Goal: Transaction & Acquisition: Purchase product/service

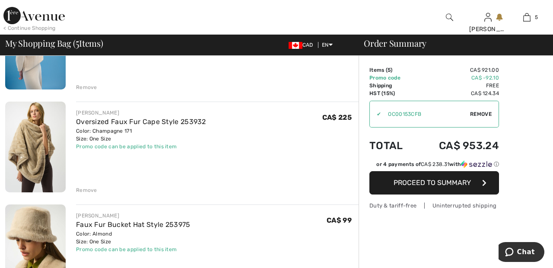
scroll to position [230, 0]
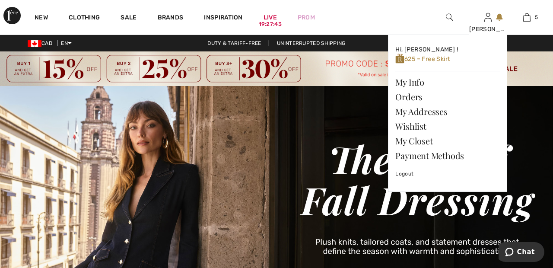
click at [488, 20] on img at bounding box center [488, 17] width 7 height 10
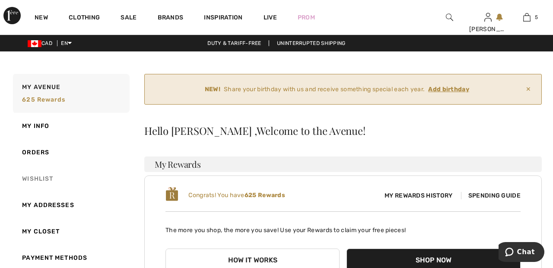
click at [41, 179] on link "Wishlist" at bounding box center [70, 179] width 118 height 26
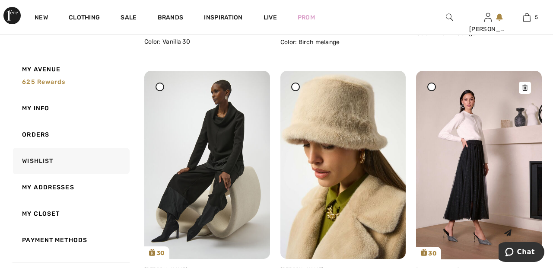
click at [476, 175] on img at bounding box center [479, 165] width 126 height 188
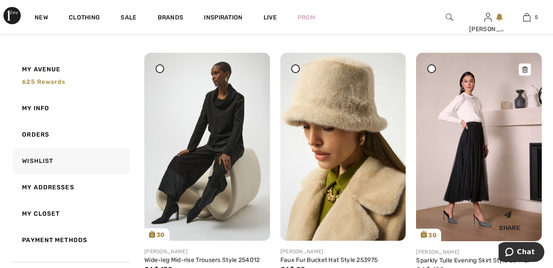
scroll to position [708, 0]
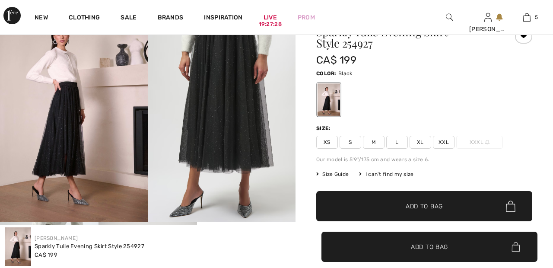
click at [450, 138] on span "XXL" at bounding box center [444, 142] width 22 height 13
click at [453, 206] on span "✔ Added to Bag Add to Bag" at bounding box center [424, 206] width 216 height 30
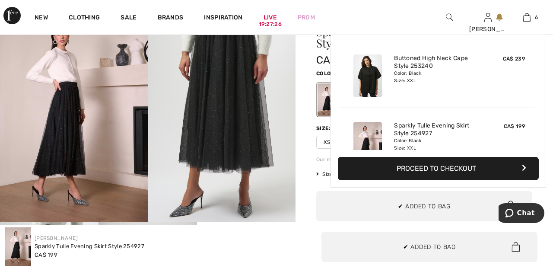
scroll to position [297, 0]
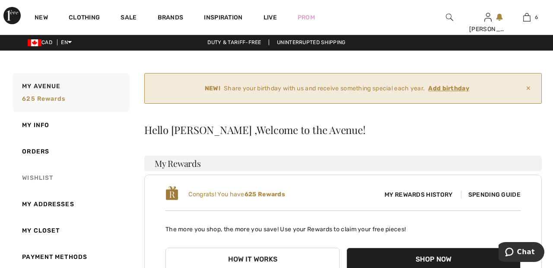
click at [45, 177] on link "Wishlist" at bounding box center [70, 178] width 118 height 26
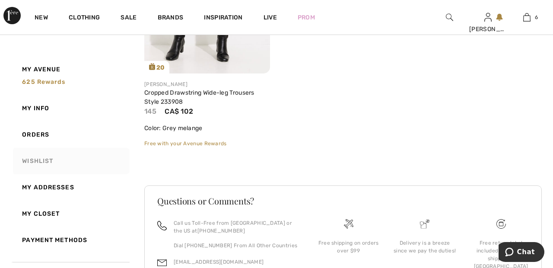
scroll to position [4403, 0]
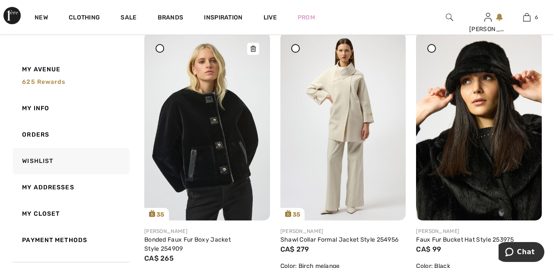
click at [224, 144] on img at bounding box center [207, 126] width 126 height 188
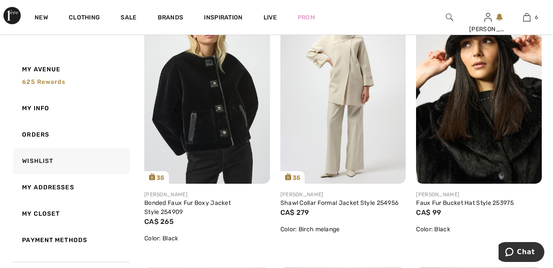
scroll to position [1282, 0]
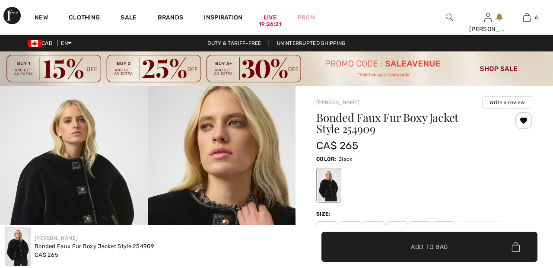
checkbox input "true"
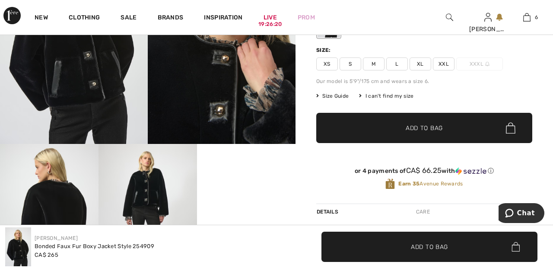
scroll to position [163, 0]
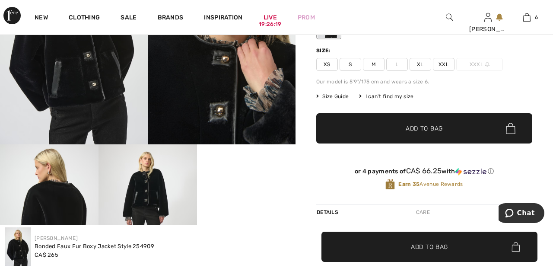
click at [452, 61] on span "XXL" at bounding box center [444, 64] width 22 height 13
click at [443, 130] on span "✔ Added to Bag Add to Bag" at bounding box center [424, 128] width 216 height 30
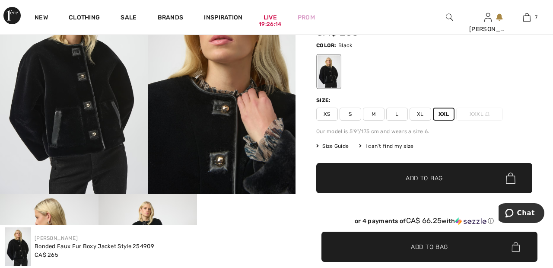
scroll to position [0, 0]
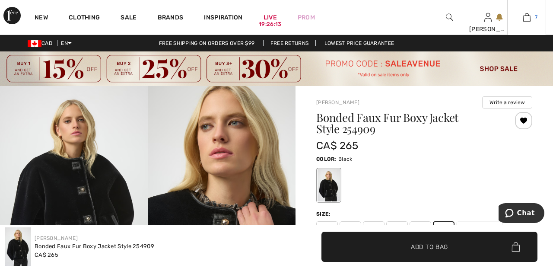
click at [531, 20] on link "7" at bounding box center [527, 17] width 38 height 10
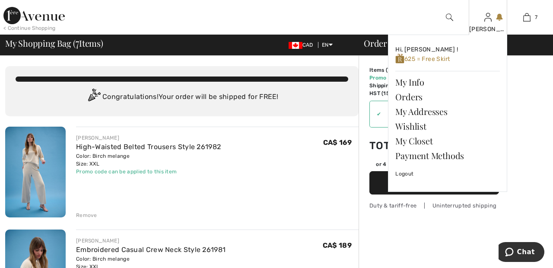
click at [486, 20] on img at bounding box center [488, 17] width 7 height 10
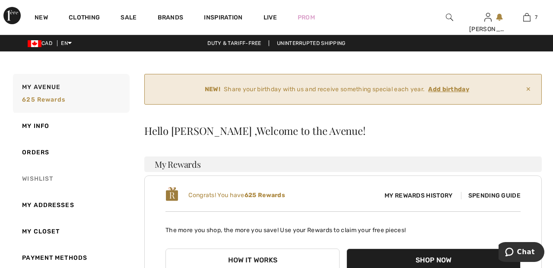
click at [43, 179] on link "Wishlist" at bounding box center [70, 179] width 118 height 26
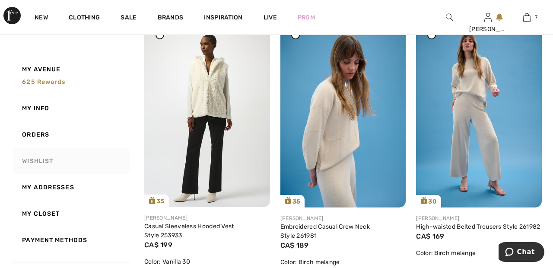
scroll to position [445, 0]
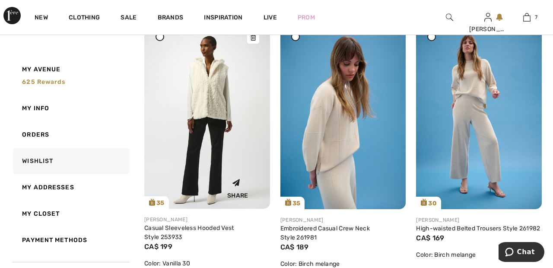
click at [218, 96] on img at bounding box center [207, 115] width 126 height 188
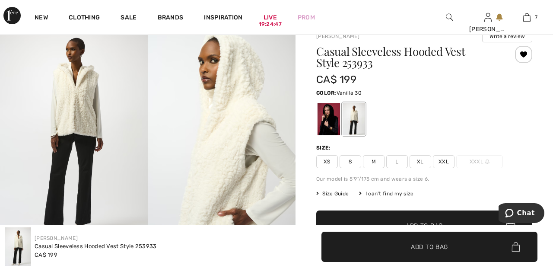
click at [449, 157] on span "XXL" at bounding box center [444, 161] width 22 height 13
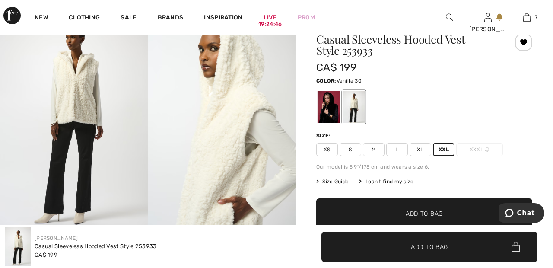
scroll to position [81, 0]
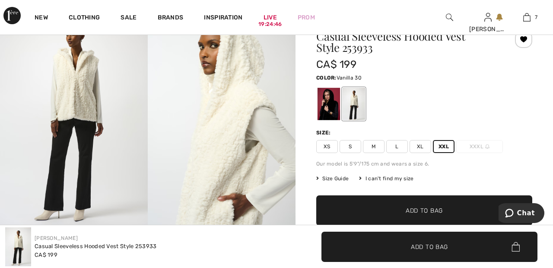
click at [447, 214] on span "✔ Added to Bag Add to Bag" at bounding box center [424, 210] width 216 height 30
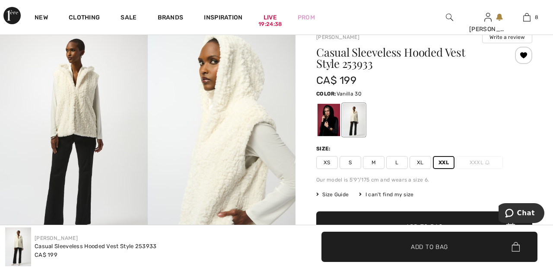
scroll to position [62, 0]
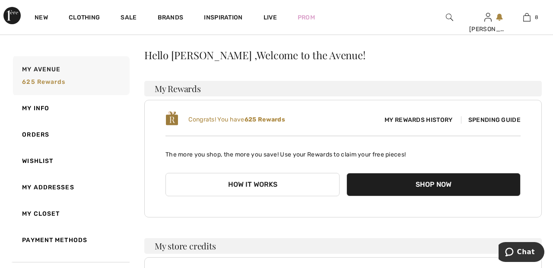
scroll to position [76, 0]
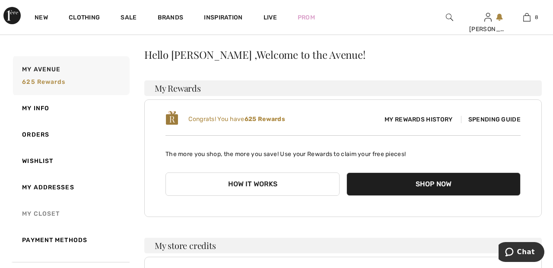
click at [55, 213] on link "My Closet" at bounding box center [70, 214] width 118 height 26
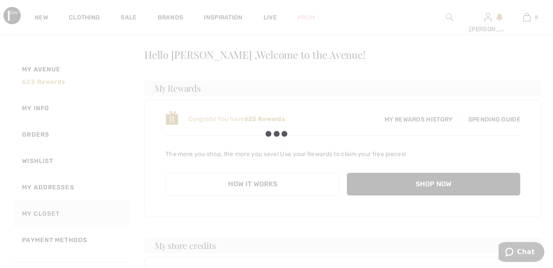
click at [45, 159] on div at bounding box center [276, 134] width 553 height 268
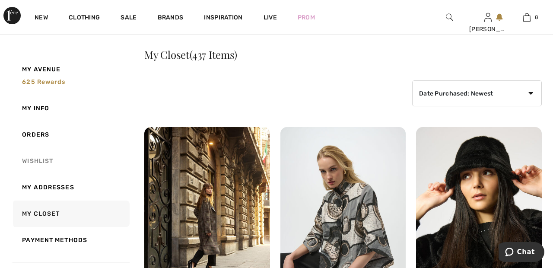
click at [50, 162] on link "Wishlist" at bounding box center [70, 161] width 118 height 26
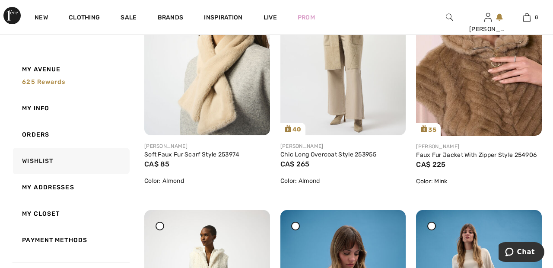
scroll to position [0, 0]
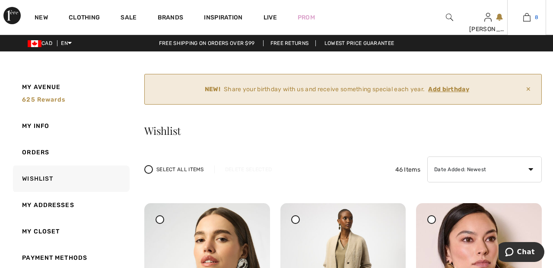
click at [529, 19] on img at bounding box center [526, 17] width 7 height 10
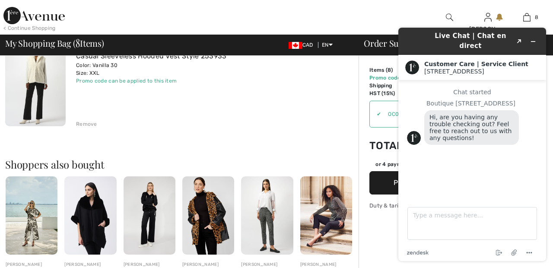
scroll to position [810, 0]
click at [324, 115] on div "[PERSON_NAME] Casual Sleeveless Hooded Vest Style 253933 Color: Vanilla 30 Size…" at bounding box center [217, 82] width 283 height 93
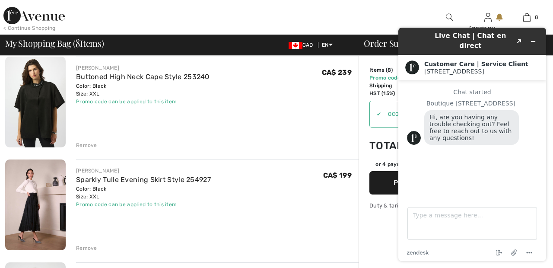
scroll to position [488, 0]
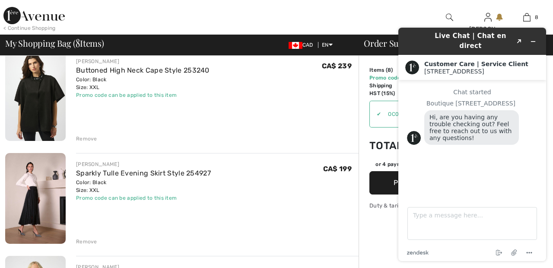
click at [87, 138] on div "Remove" at bounding box center [86, 139] width 21 height 8
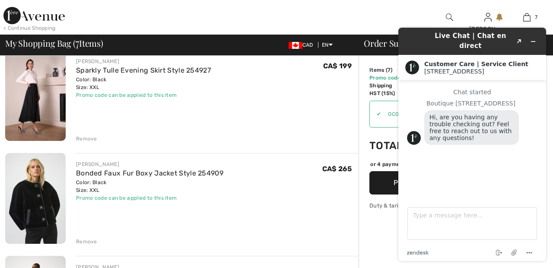
click at [90, 144] on div "[PERSON_NAME] High-Waisted Belted Trousers Style 261982 Color: Birch melange Si…" at bounding box center [182, 170] width 354 height 1062
click at [89, 138] on div "Remove" at bounding box center [86, 139] width 21 height 8
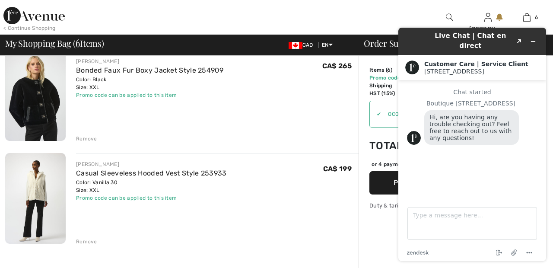
click at [89, 139] on div "Remove" at bounding box center [86, 139] width 21 height 8
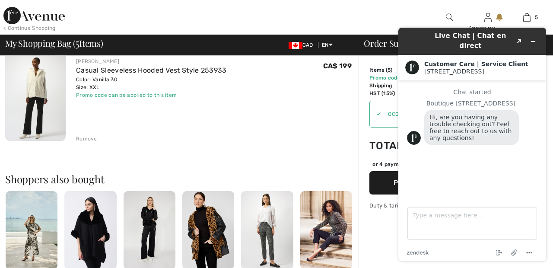
click at [94, 144] on div "JOSEPH RIBKOFF High-Waisted Belted Trousers Style 261982 Color: Birch melange S…" at bounding box center [182, 67] width 354 height 856
click at [84, 140] on div "Remove" at bounding box center [86, 139] width 21 height 8
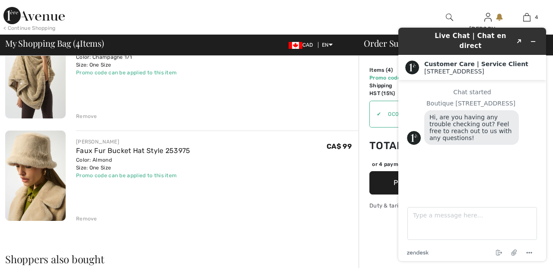
scroll to position [307, 0]
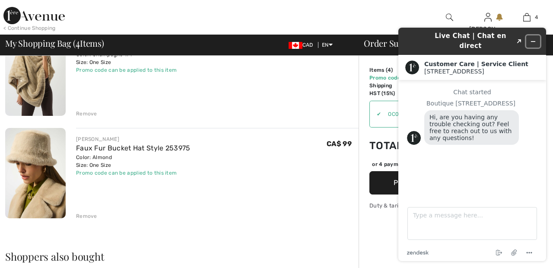
click at [533, 41] on icon "Minimize widget" at bounding box center [534, 41] width 4 height 0
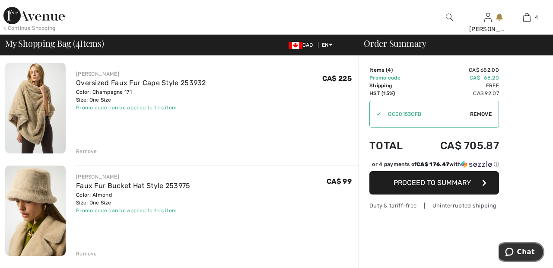
scroll to position [269, 0]
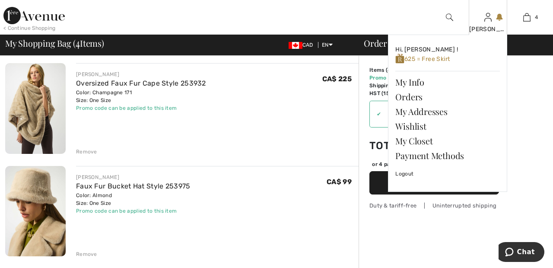
click at [486, 22] on img at bounding box center [488, 17] width 7 height 10
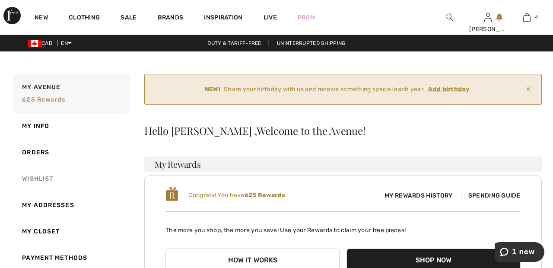
click at [48, 180] on link "Wishlist" at bounding box center [70, 179] width 118 height 26
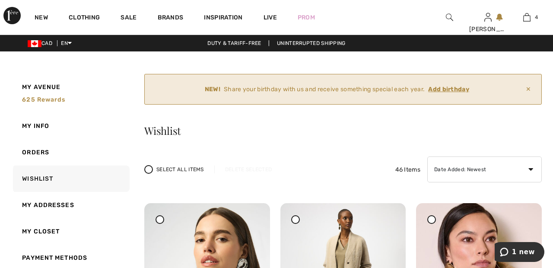
click at [443, 48] on div "CAD EN English Français Duty & tariff-free | Uninterrupted shipping Free shippi…" at bounding box center [276, 43] width 553 height 16
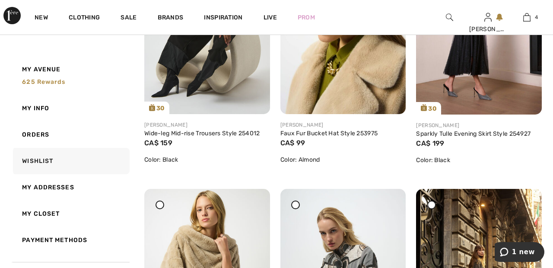
scroll to position [812, 0]
click at [466, 70] on img at bounding box center [479, 20] width 126 height 188
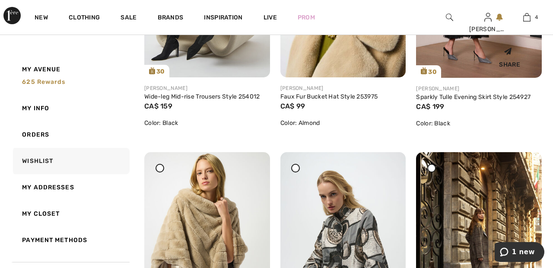
scroll to position [854, 0]
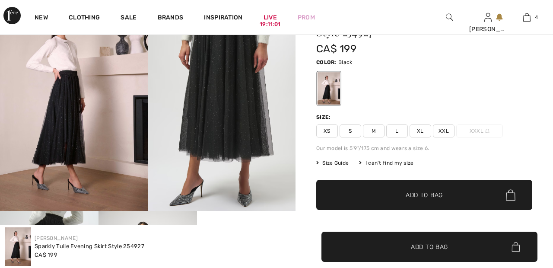
click at [451, 125] on span "XXL" at bounding box center [444, 130] width 22 height 13
click at [432, 195] on span "Add to Bag" at bounding box center [424, 195] width 37 height 9
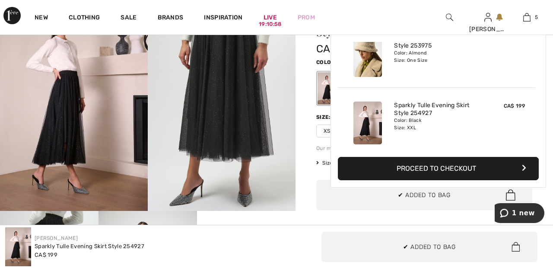
scroll to position [229, 0]
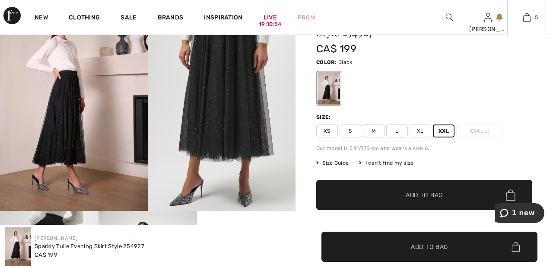
click at [528, 20] on img at bounding box center [526, 17] width 7 height 10
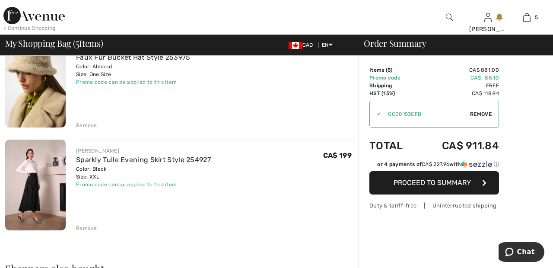
scroll to position [376, 0]
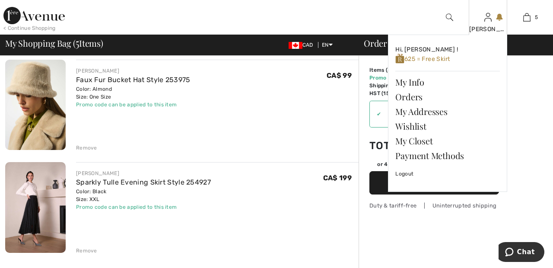
click at [488, 19] on img at bounding box center [488, 17] width 7 height 10
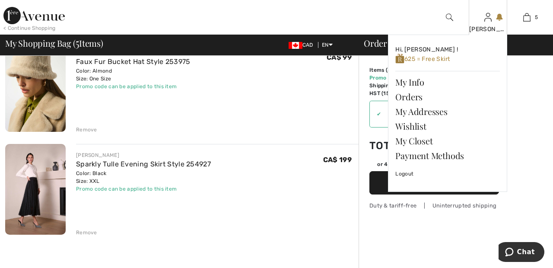
scroll to position [417, 0]
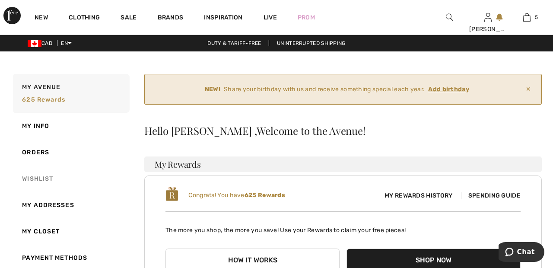
click at [42, 182] on link "Wishlist" at bounding box center [70, 179] width 118 height 26
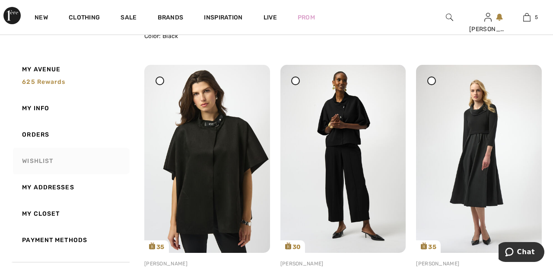
scroll to position [1476, 0]
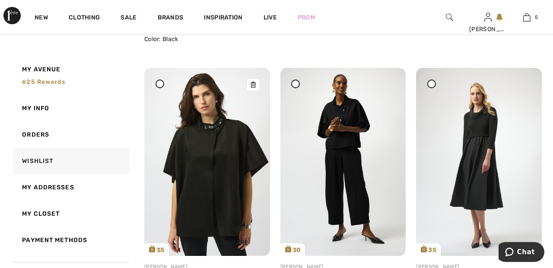
click at [214, 156] on img at bounding box center [207, 162] width 126 height 188
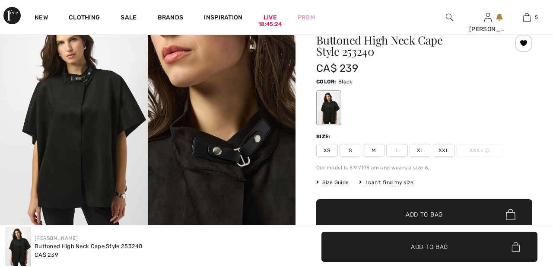
scroll to position [79, 0]
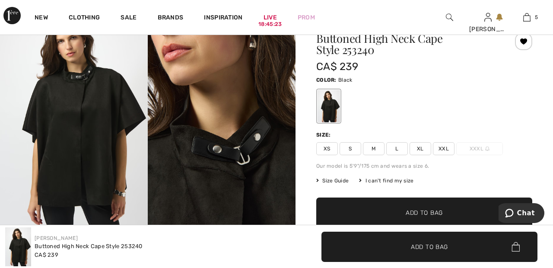
click at [449, 148] on span "XXL" at bounding box center [444, 148] width 22 height 13
click at [444, 216] on span "✔ Added to Bag Add to Bag" at bounding box center [424, 213] width 216 height 30
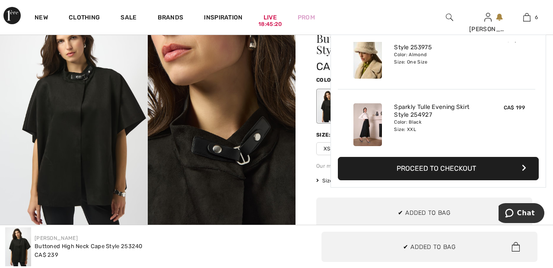
scroll to position [297, 0]
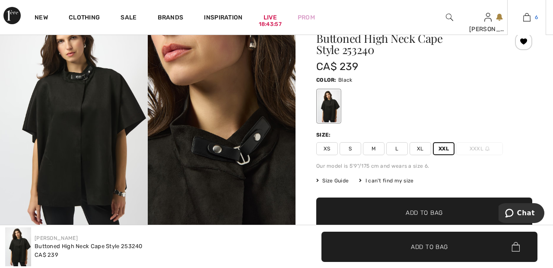
click at [530, 13] on img at bounding box center [526, 17] width 7 height 10
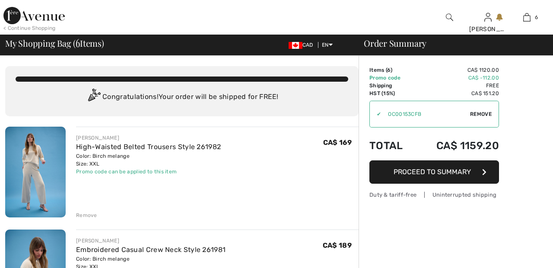
scroll to position [22, 0]
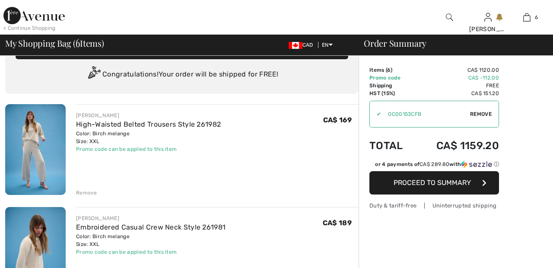
checkbox input "true"
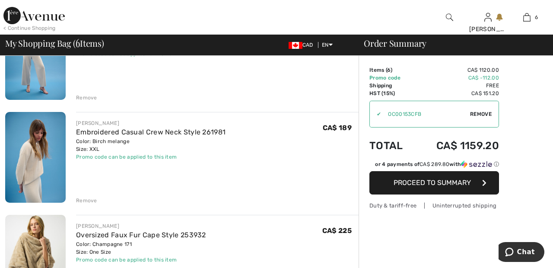
scroll to position [0, 0]
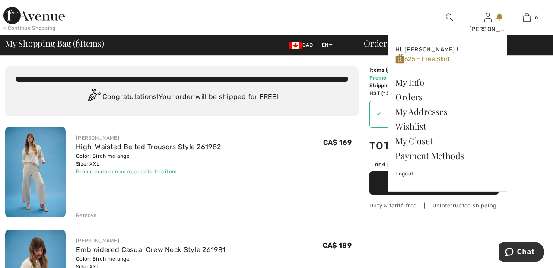
click at [488, 21] on img at bounding box center [488, 17] width 7 height 10
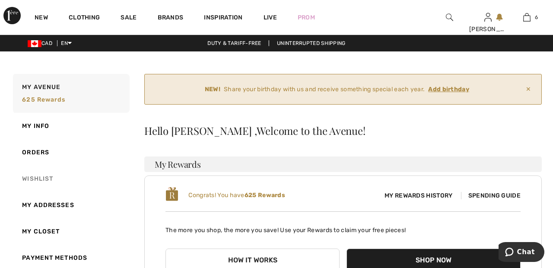
click at [51, 178] on link "Wishlist" at bounding box center [70, 179] width 118 height 26
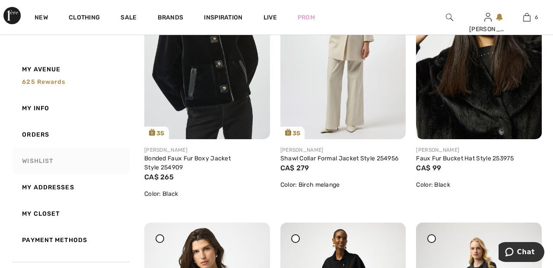
scroll to position [1322, 0]
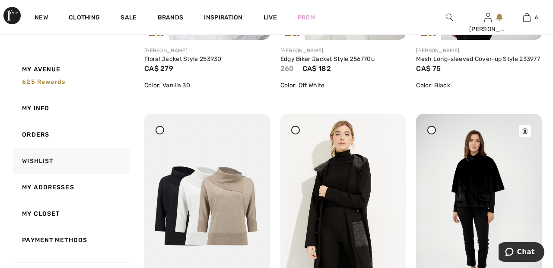
click at [478, 167] on img at bounding box center [479, 208] width 126 height 188
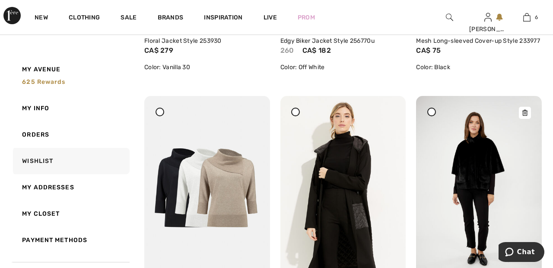
scroll to position [2006, 0]
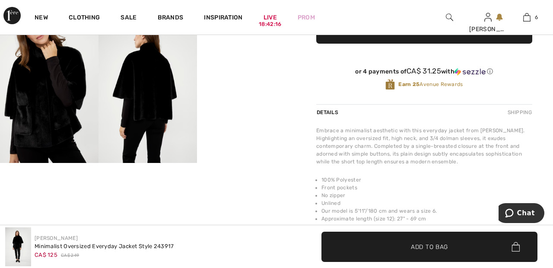
scroll to position [293, 0]
click at [254, 64] on video "Your browser does not support the video tag." at bounding box center [246, 39] width 99 height 49
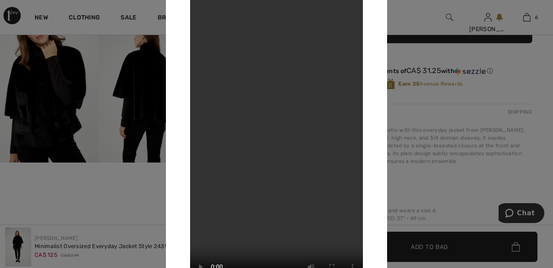
click at [418, 27] on div at bounding box center [276, 134] width 553 height 268
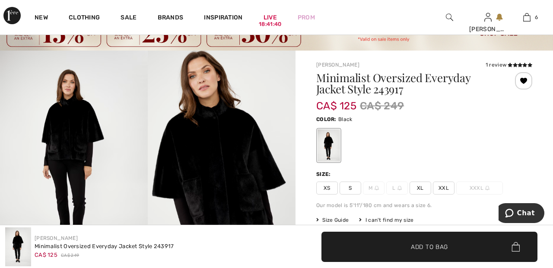
scroll to position [0, 0]
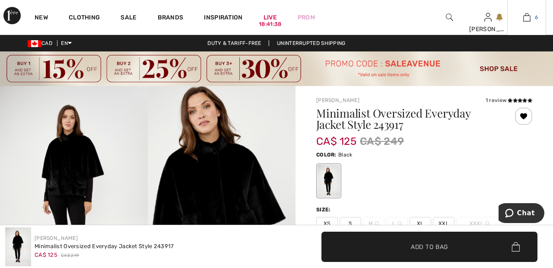
click at [533, 19] on link "6" at bounding box center [527, 17] width 38 height 10
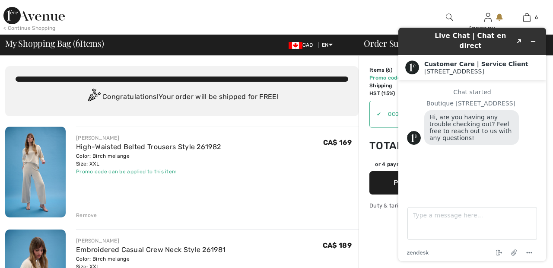
click at [425, 12] on div "< Continue Shopping Sandra Hi, Sandra ! 625 = Free Pants My Info Orders My Addr…" at bounding box center [276, 17] width 553 height 35
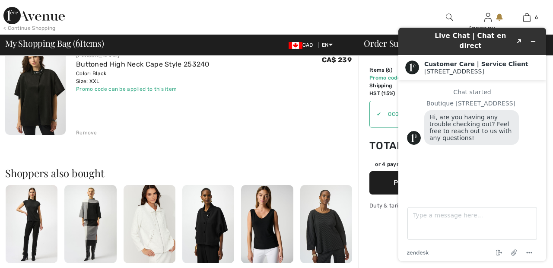
scroll to position [596, 0]
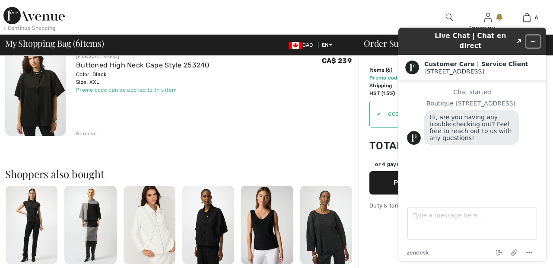
click at [535, 38] on icon "Minimize widget" at bounding box center [533, 41] width 6 height 6
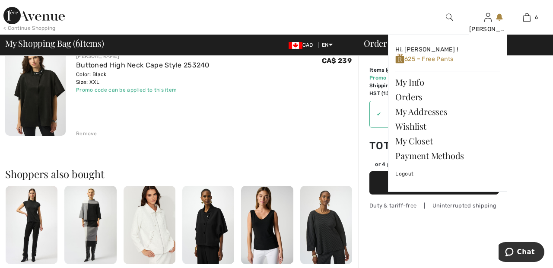
click at [488, 22] on img at bounding box center [488, 17] width 7 height 10
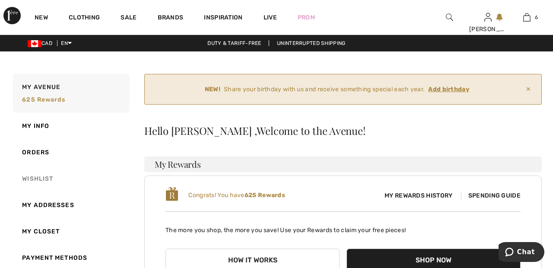
click at [54, 177] on link "Wishlist" at bounding box center [70, 179] width 118 height 26
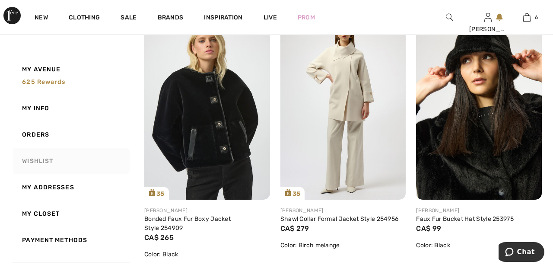
scroll to position [1262, 0]
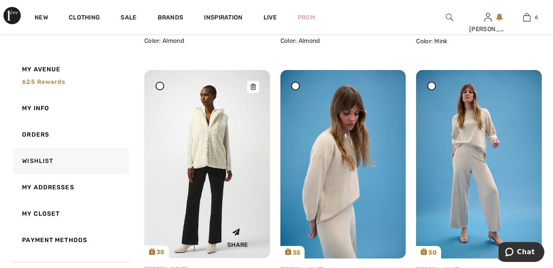
click at [211, 150] on img at bounding box center [207, 164] width 126 height 188
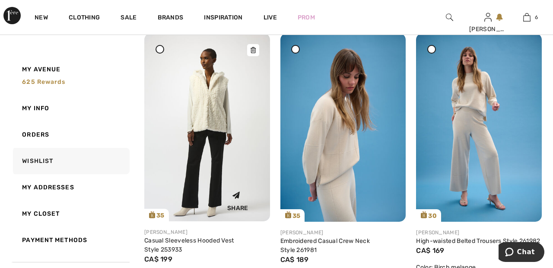
scroll to position [437, 0]
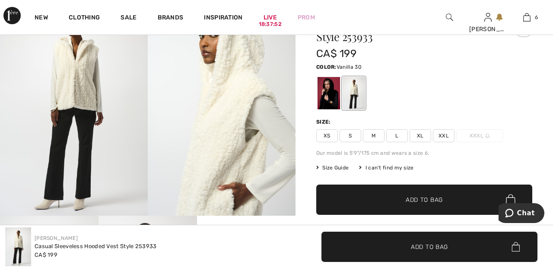
click at [450, 132] on span "XXL" at bounding box center [444, 135] width 22 height 13
click at [447, 198] on span "✔ Added to Bag Add to Bag" at bounding box center [424, 200] width 216 height 30
click at [529, 21] on img at bounding box center [526, 17] width 7 height 10
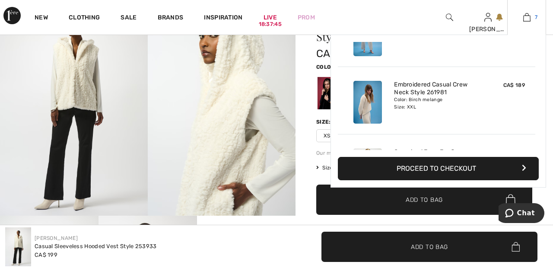
scroll to position [48, 0]
